Goal: Find specific page/section: Find specific page/section

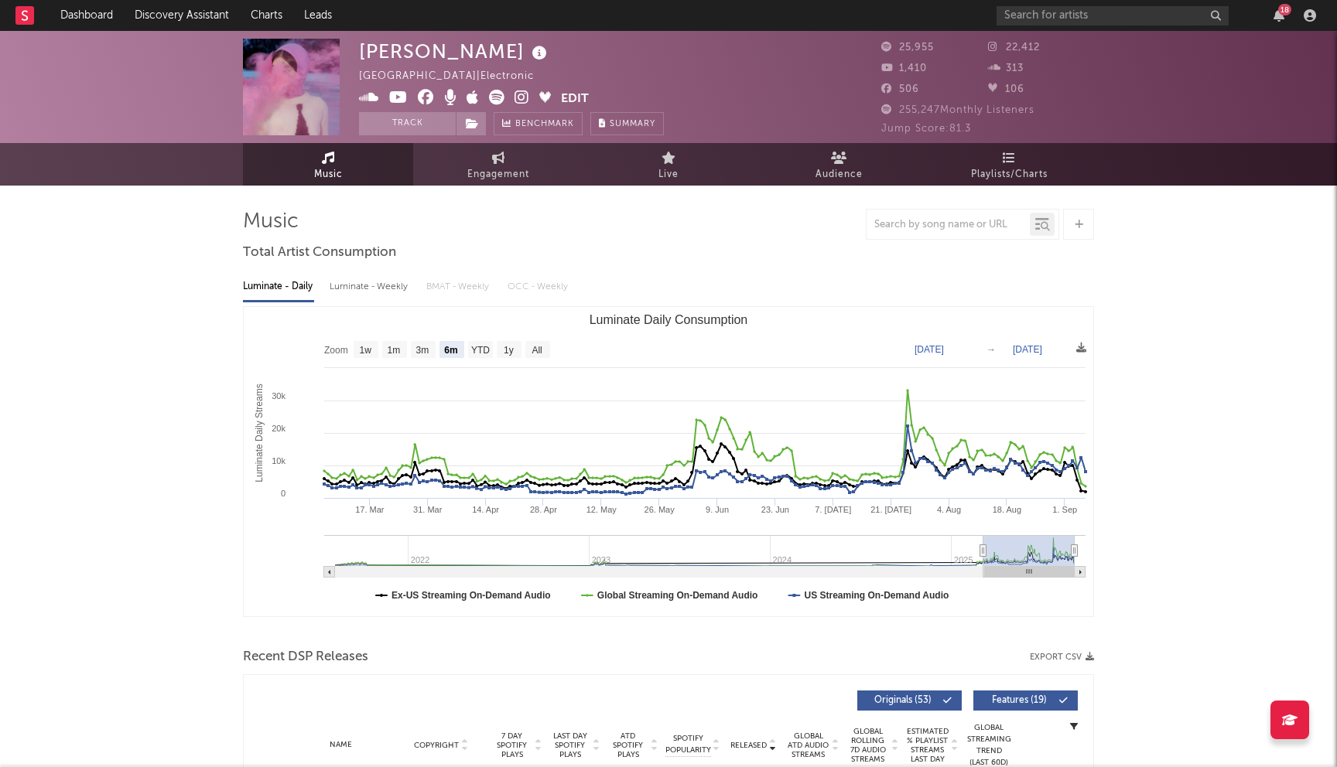
select select "6m"
click at [1038, 18] on input "text" at bounding box center [1112, 15] width 232 height 19
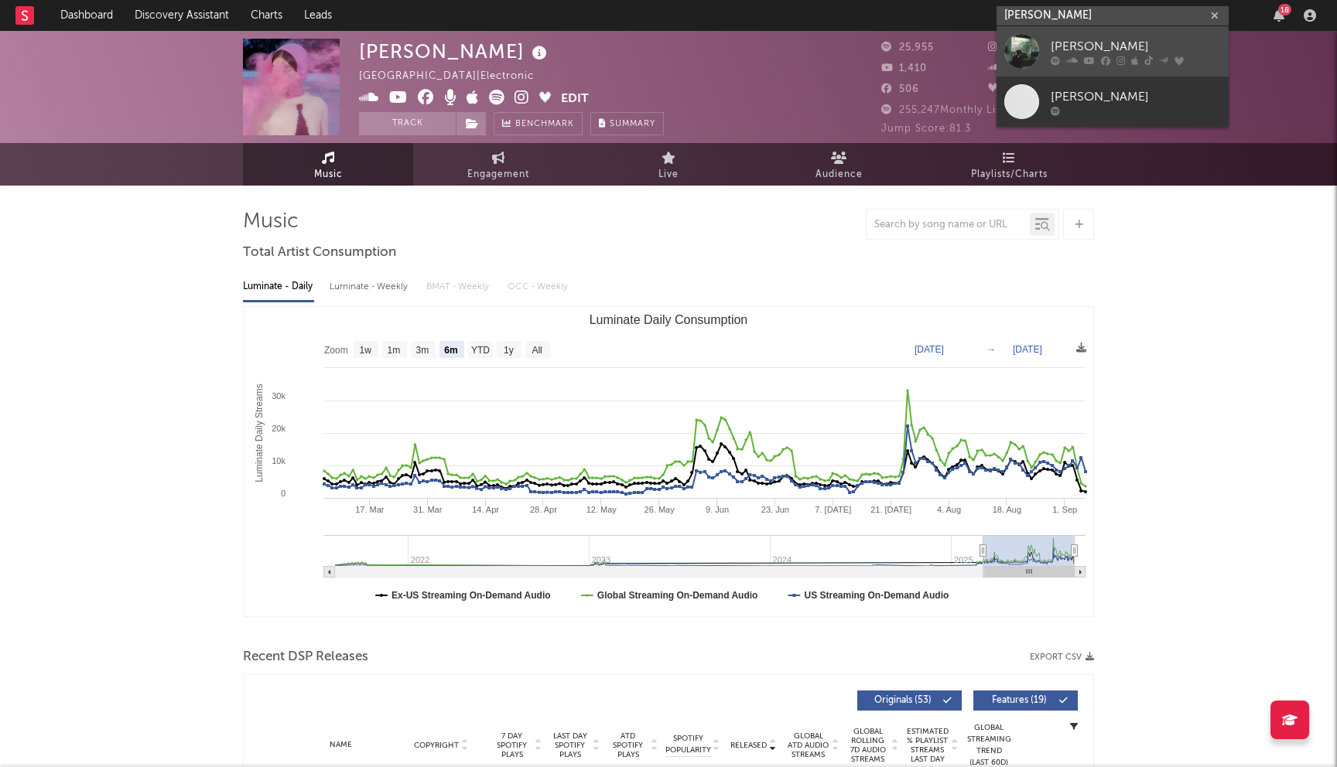
type input "alan vuong"
click at [1102, 59] on icon at bounding box center [1105, 60] width 9 height 9
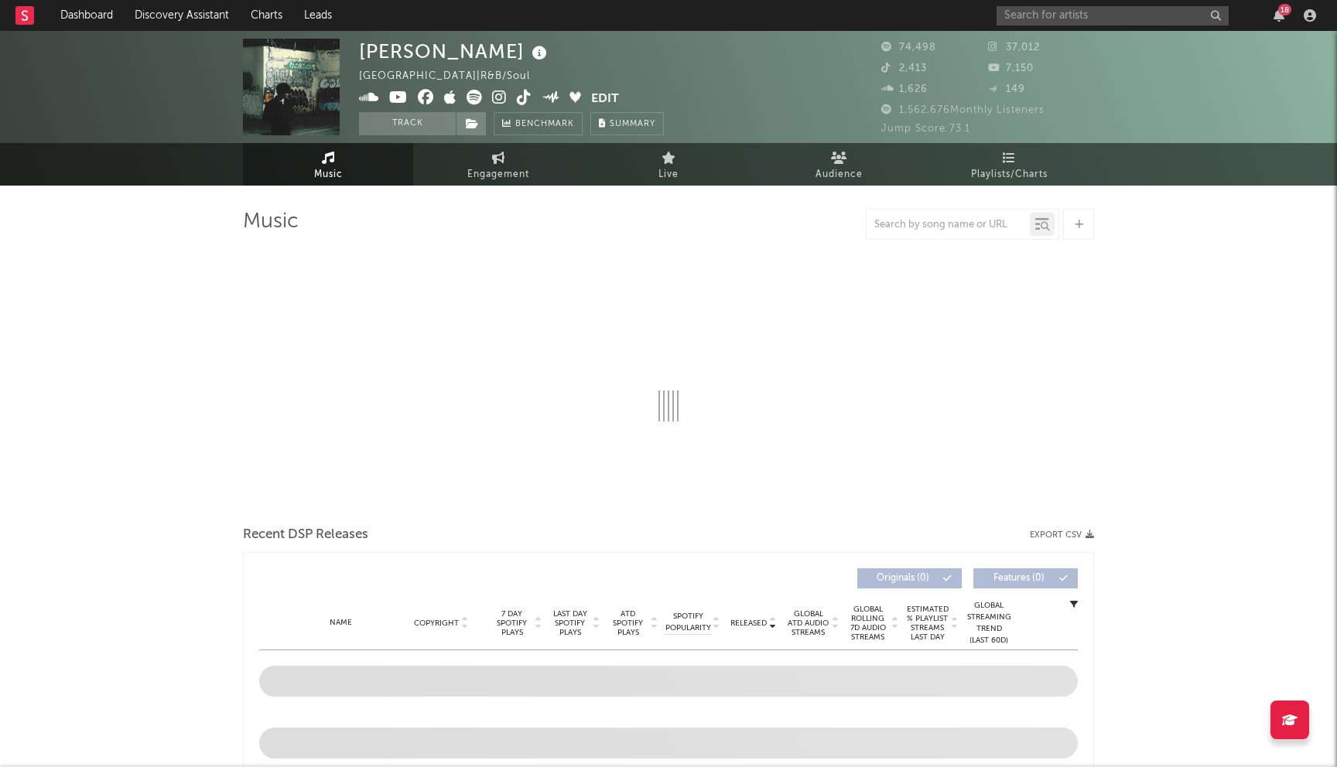
select select "6m"
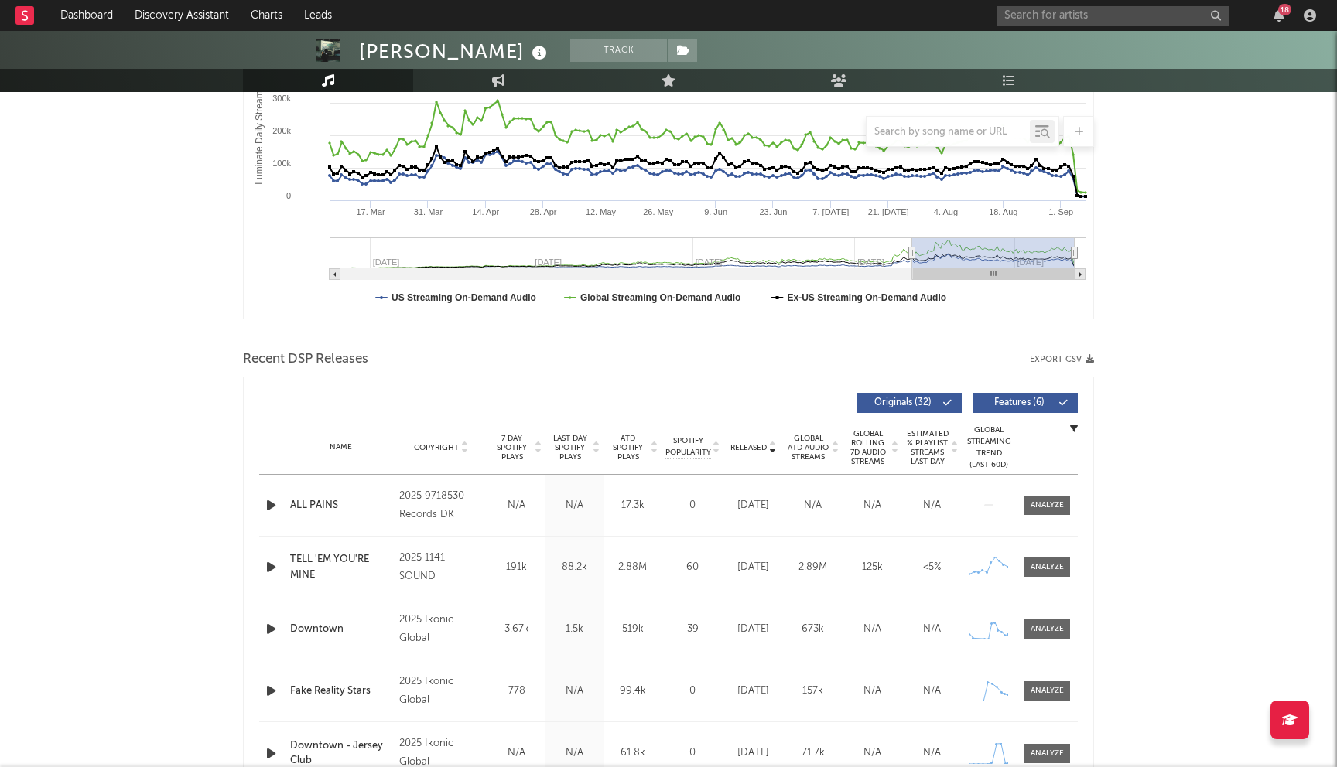
scroll to position [382, 0]
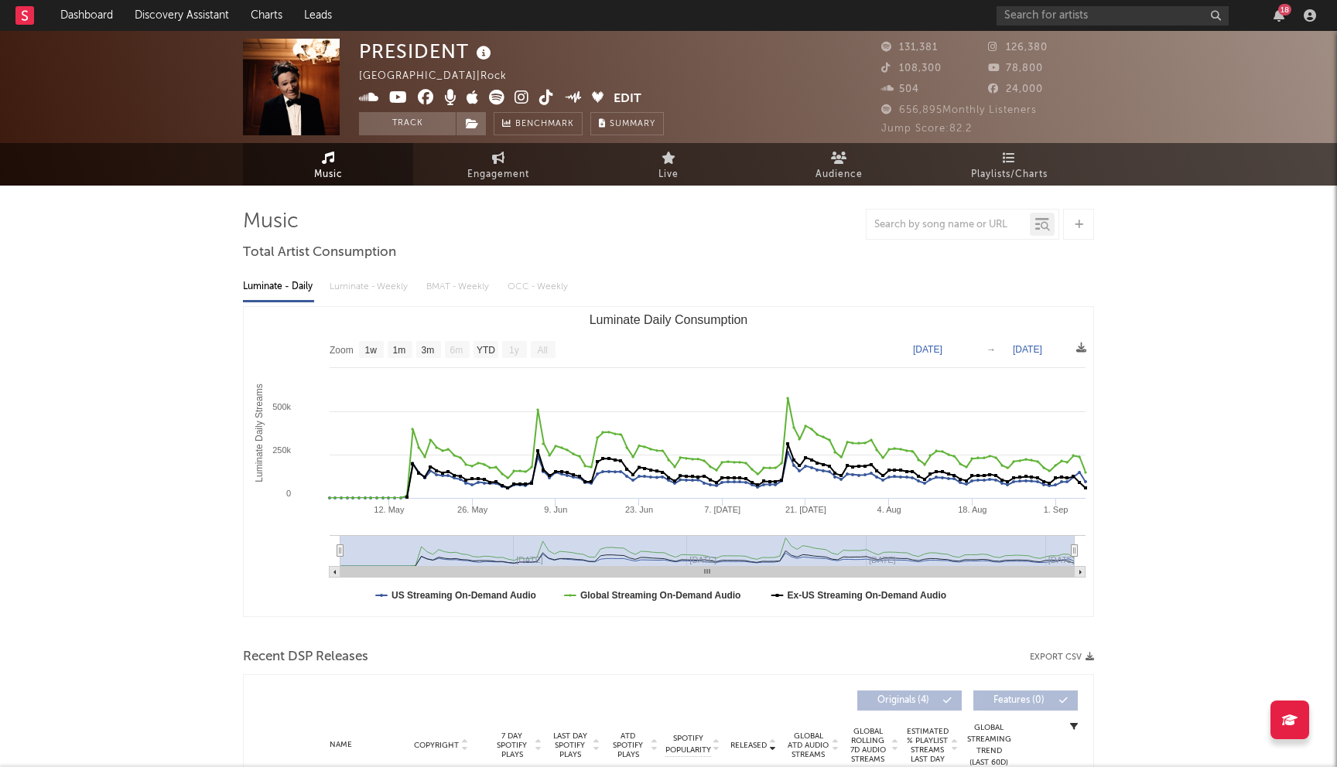
select select "1w"
click at [200, 19] on link "Discovery Assistant" at bounding box center [182, 15] width 116 height 31
